Goal: Information Seeking & Learning: Learn about a topic

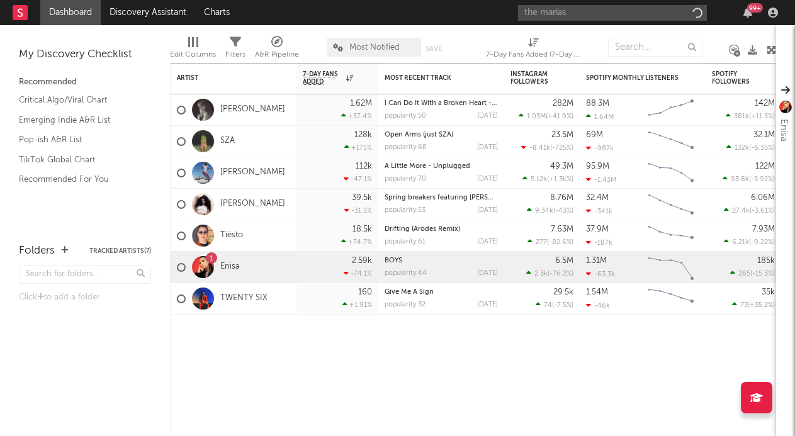
click at [582, 11] on input "the marias" at bounding box center [612, 13] width 189 height 16
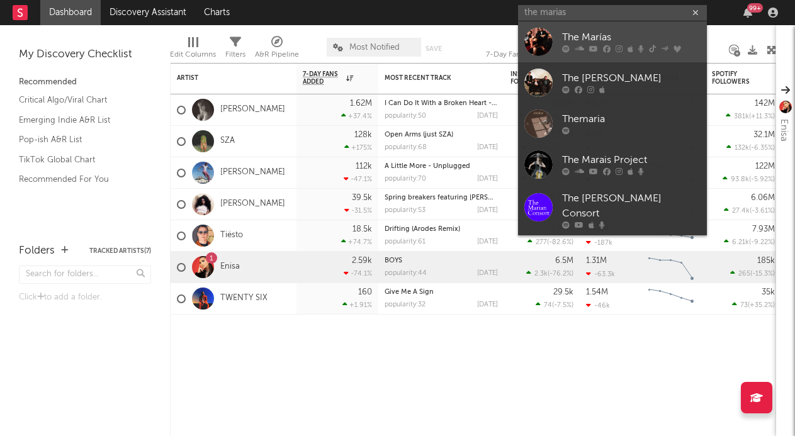
type input "the marias"
click at [565, 21] on link "The Marías" at bounding box center [612, 41] width 189 height 41
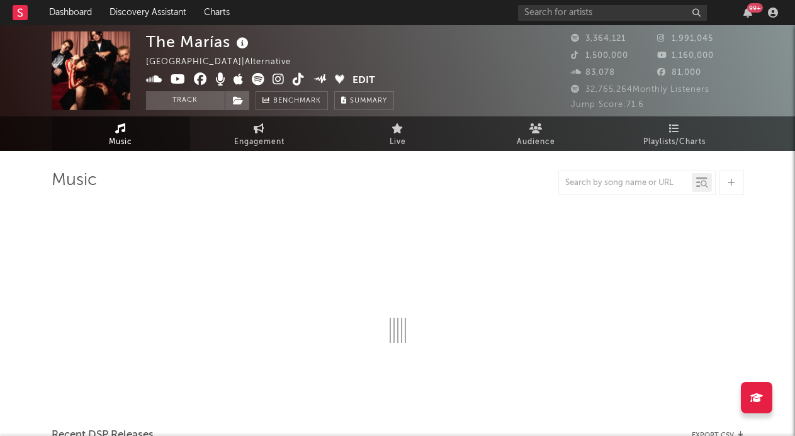
select select "6m"
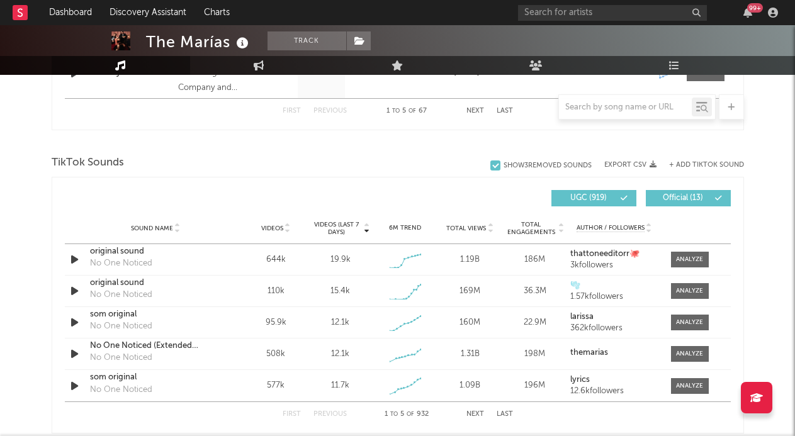
scroll to position [811, 0]
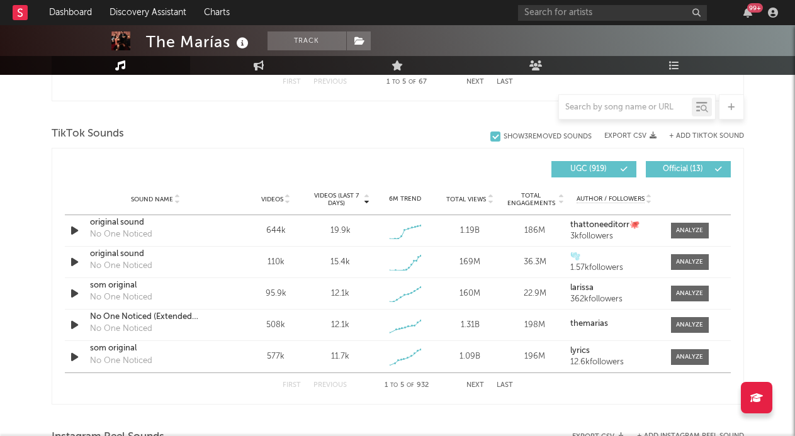
click at [465, 385] on div "First Previous 1 to 5 of 932 Next Last" at bounding box center [398, 385] width 230 height 25
click at [471, 385] on button "Next" at bounding box center [475, 385] width 18 height 7
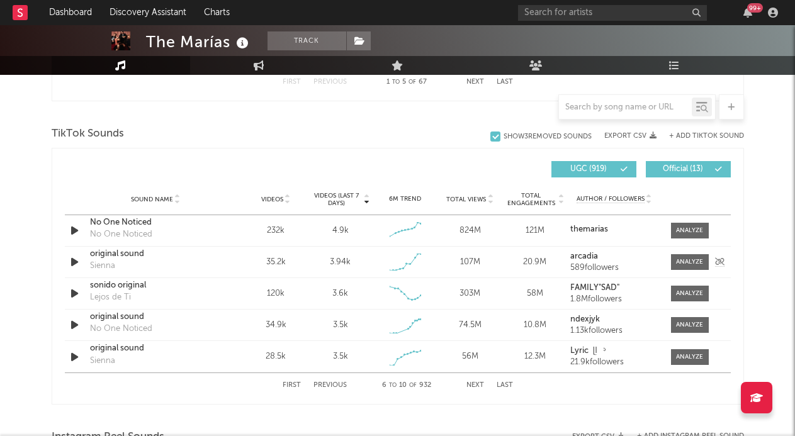
click at [663, 257] on div at bounding box center [686, 262] width 50 height 16
click at [671, 257] on span at bounding box center [690, 262] width 38 height 16
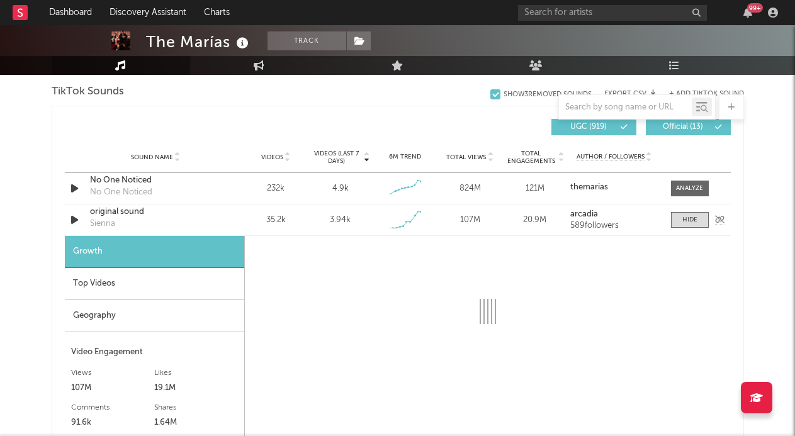
select select "1w"
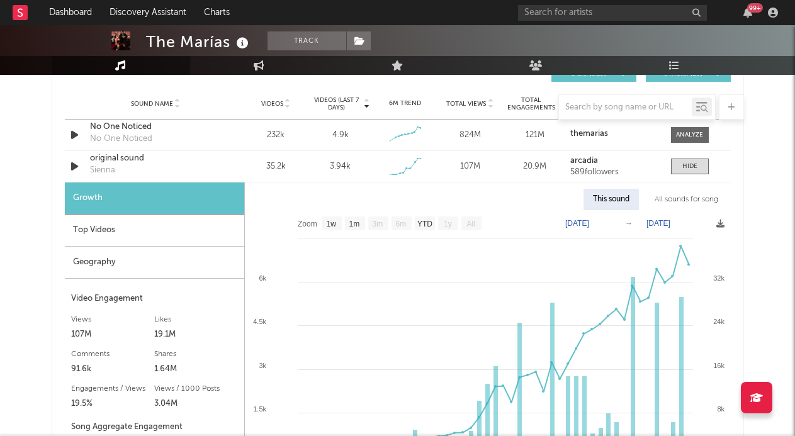
scroll to position [841, 0]
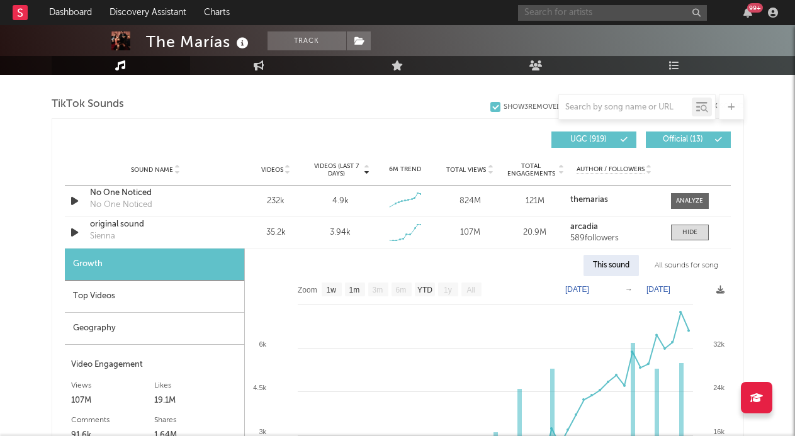
click at [622, 11] on input "text" at bounding box center [612, 13] width 189 height 16
type input ","
type input "m"
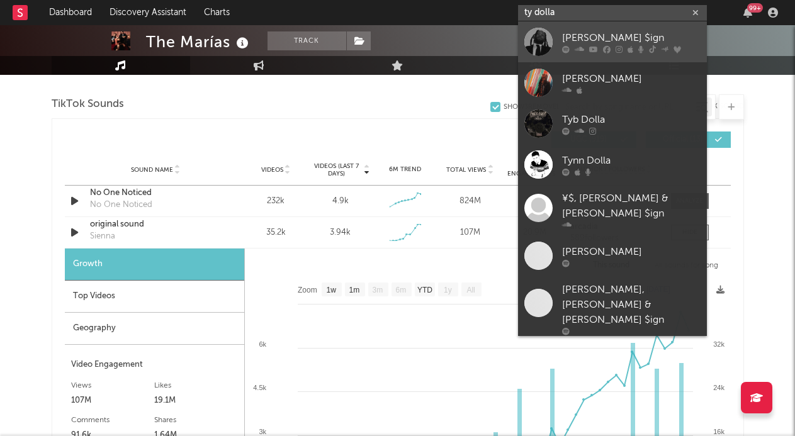
type input "ty dolla"
click at [615, 32] on div "Ty Dolla $ign" at bounding box center [631, 37] width 138 height 15
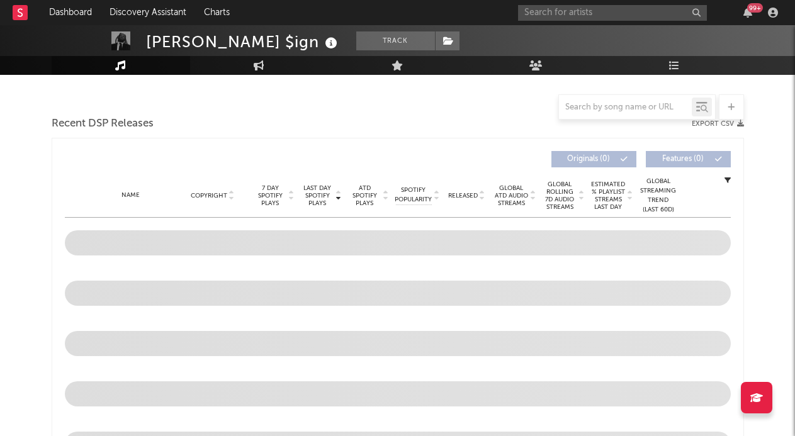
select select "6m"
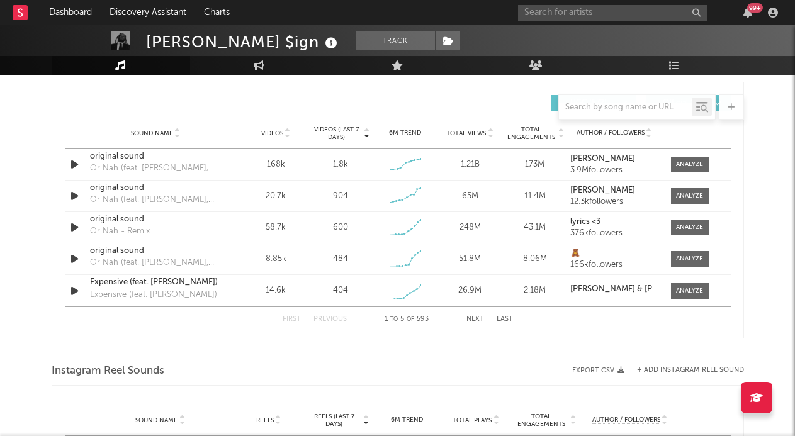
scroll to position [759, 0]
